Goal: Understand process/instructions

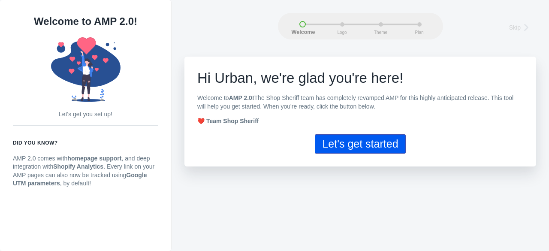
click at [396, 151] on button "Let's get started" at bounding box center [360, 143] width 90 height 19
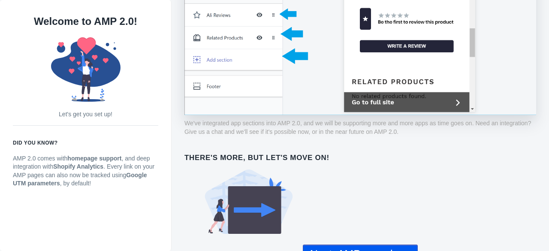
scroll to position [633, 0]
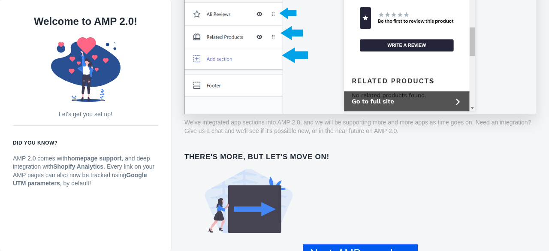
click at [346, 246] on button "Next: AMP page logo" at bounding box center [360, 253] width 115 height 19
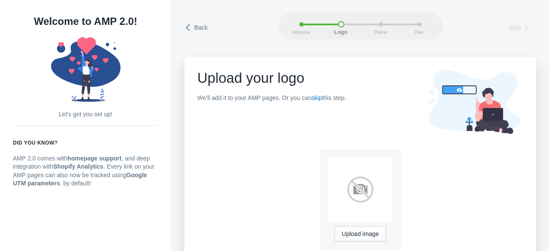
scroll to position [23, 0]
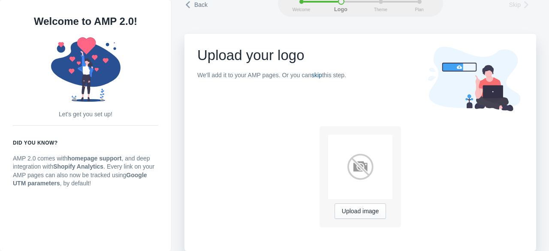
click at [320, 77] on link "skip" at bounding box center [316, 75] width 11 height 7
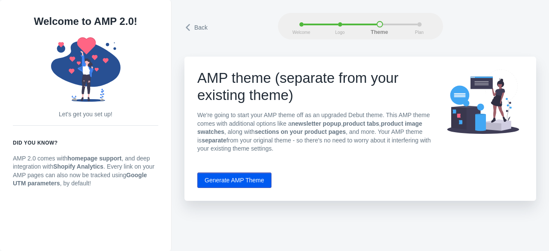
click at [236, 176] on button "Generate AMP Theme" at bounding box center [234, 179] width 74 height 15
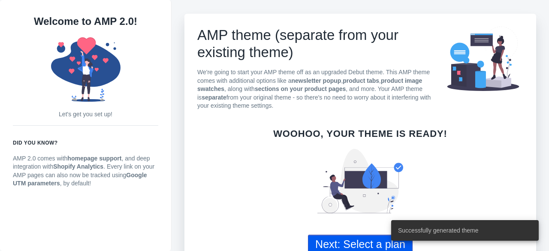
scroll to position [59, 0]
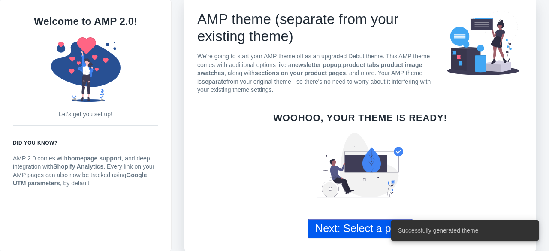
click at [346, 227] on button "Next: Select a plan" at bounding box center [360, 228] width 105 height 19
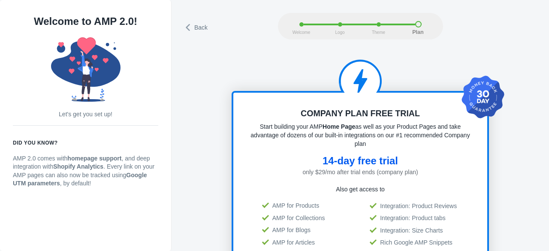
click at [193, 24] on link "Back" at bounding box center [196, 27] width 24 height 12
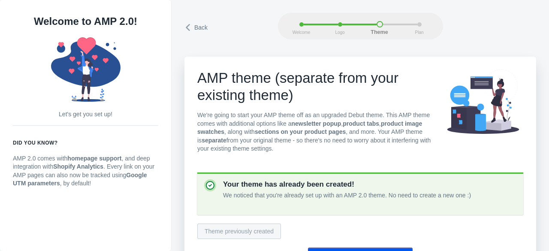
click at [193, 24] on link "Back" at bounding box center [196, 27] width 24 height 12
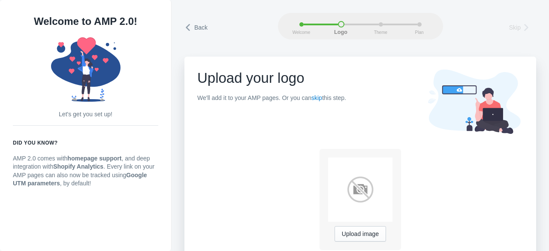
click at [193, 24] on link "Back" at bounding box center [196, 27] width 24 height 12
